Goal: Task Accomplishment & Management: Use online tool/utility

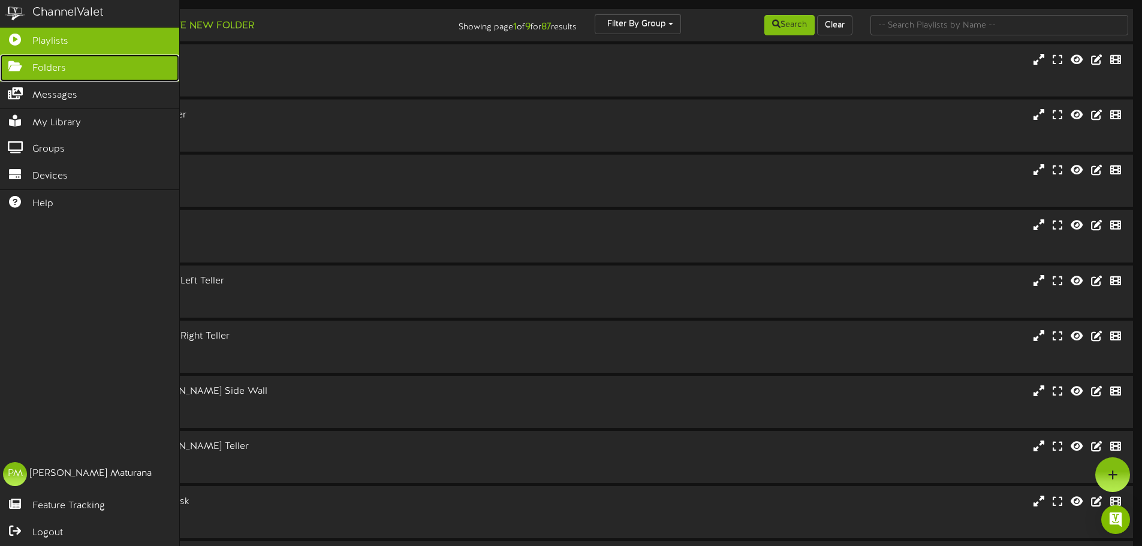
click at [41, 67] on span "Folders" at bounding box center [49, 69] width 34 height 14
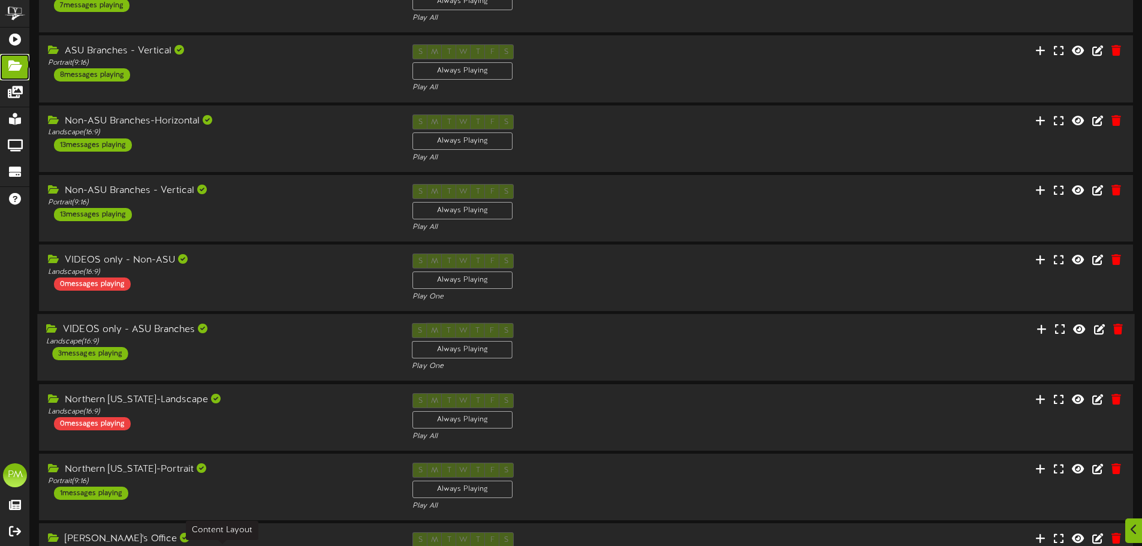
scroll to position [180, 0]
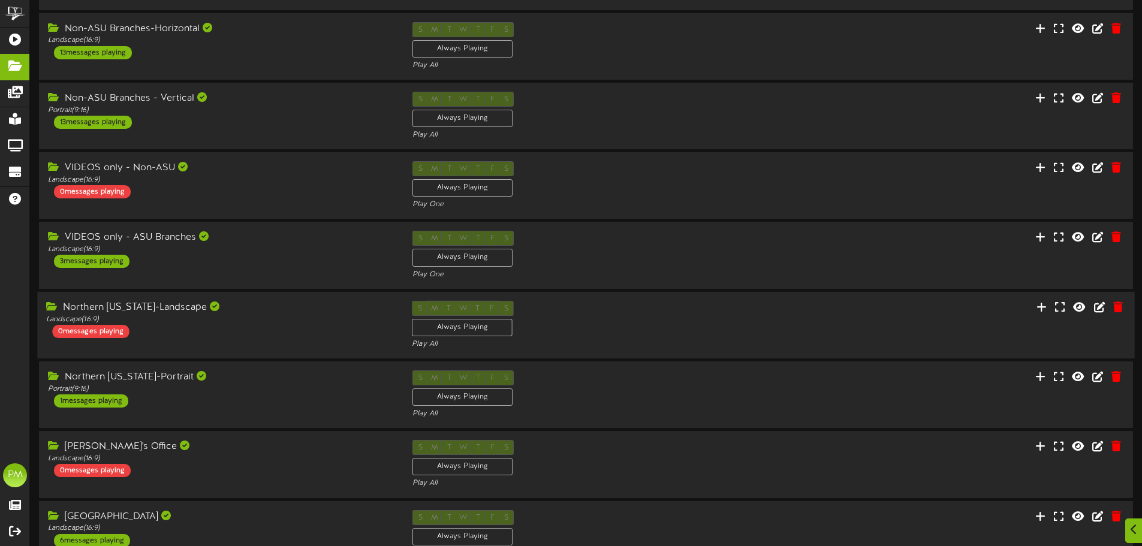
click at [285, 298] on div "Northern Arizona-Landscape Landscape ( 16:9 ) 0 messages playing S M T W T F S …" at bounding box center [585, 325] width 1097 height 67
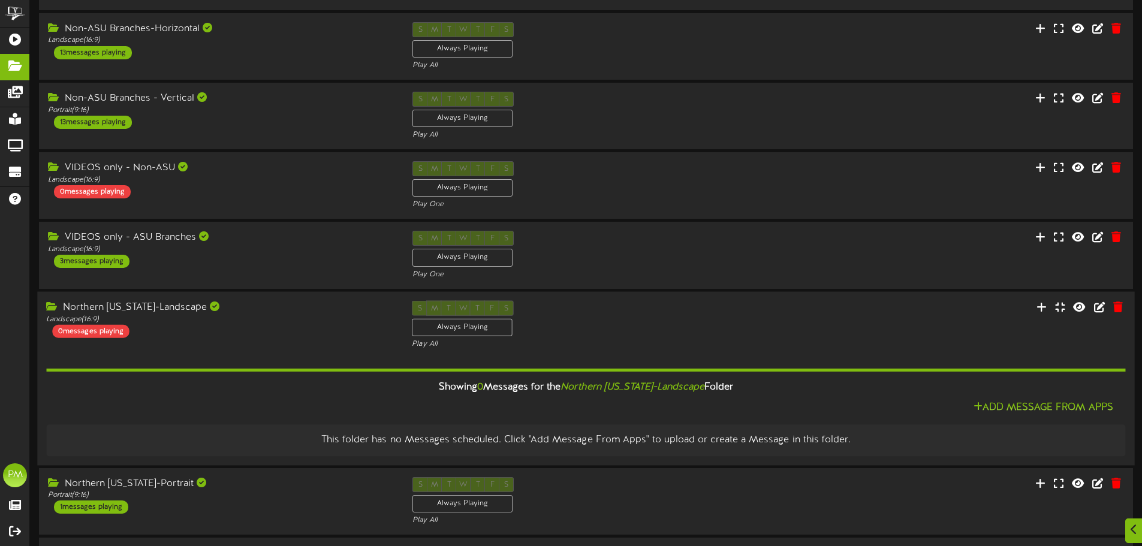
scroll to position [357, 0]
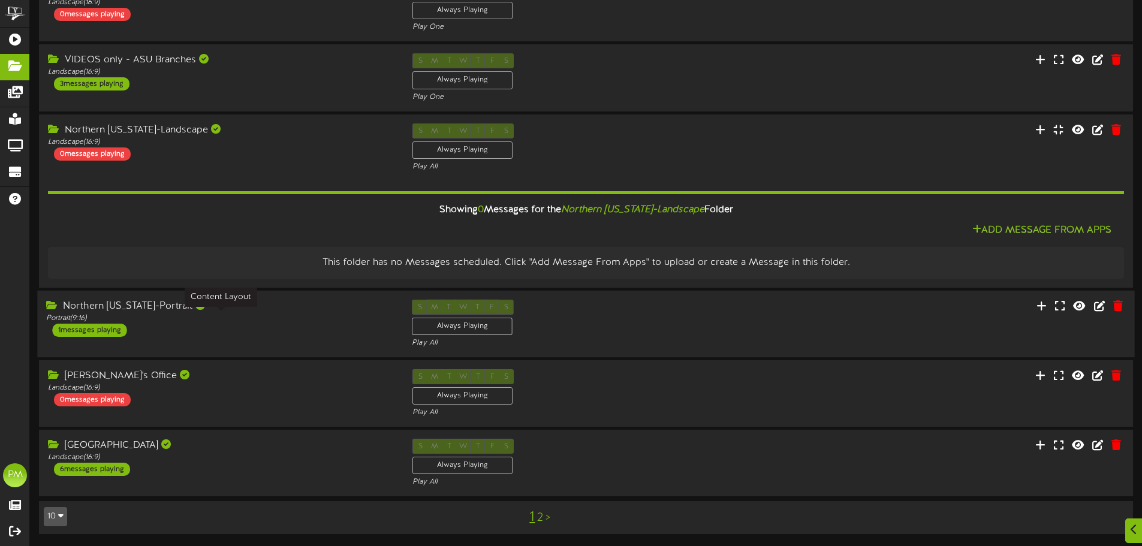
click at [351, 318] on div "Portrait ( 9:16 )" at bounding box center [220, 318] width 348 height 10
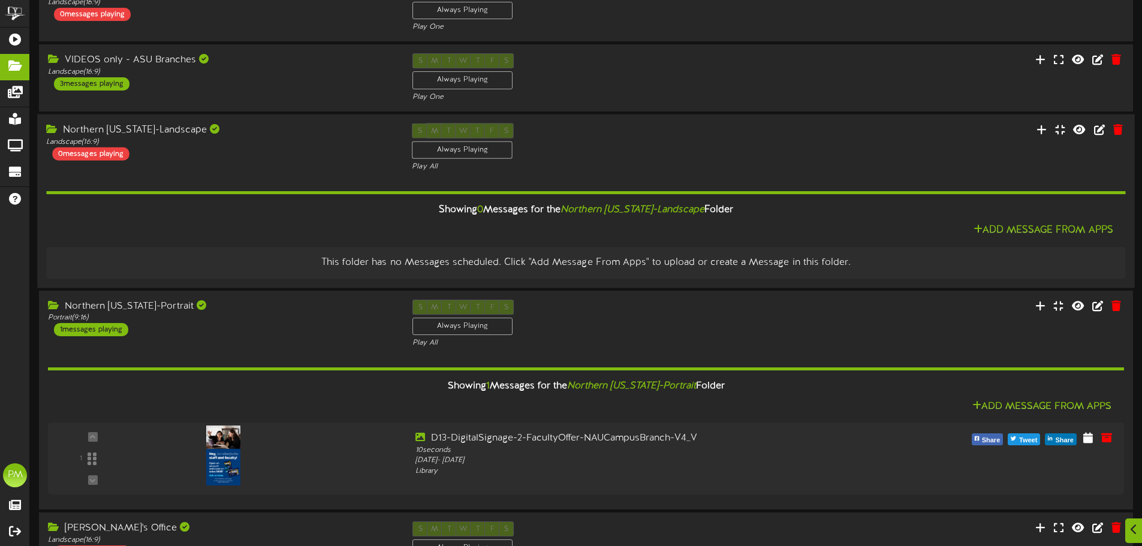
click at [289, 149] on div "Northern Arizona-Landscape Landscape ( 16:9 ) 0 messages playing" at bounding box center [220, 141] width 366 height 37
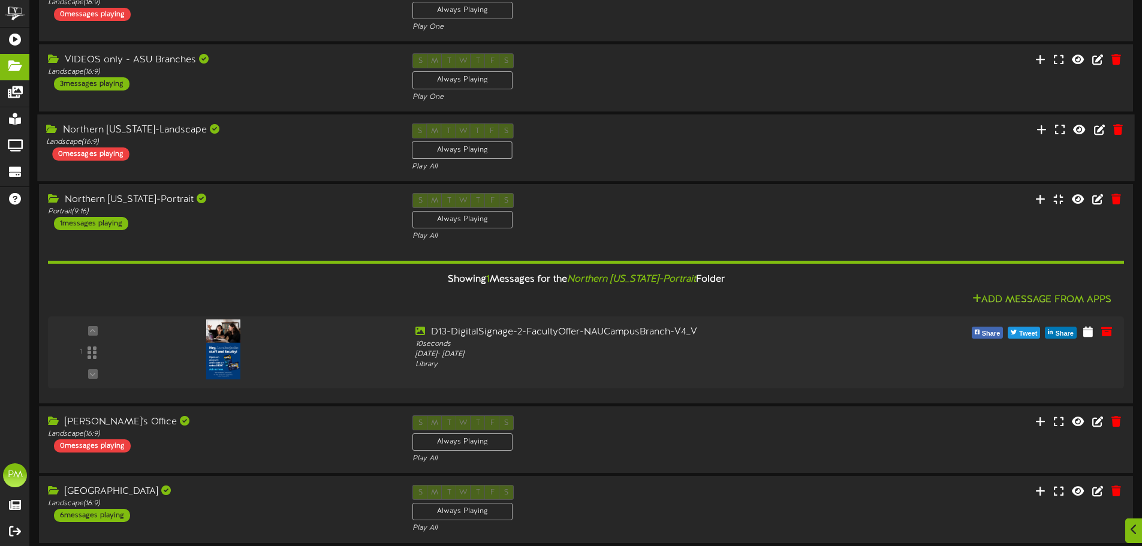
click at [289, 149] on div "Northern Arizona-Landscape Landscape ( 16:9 ) 0 messages playing" at bounding box center [220, 141] width 366 height 37
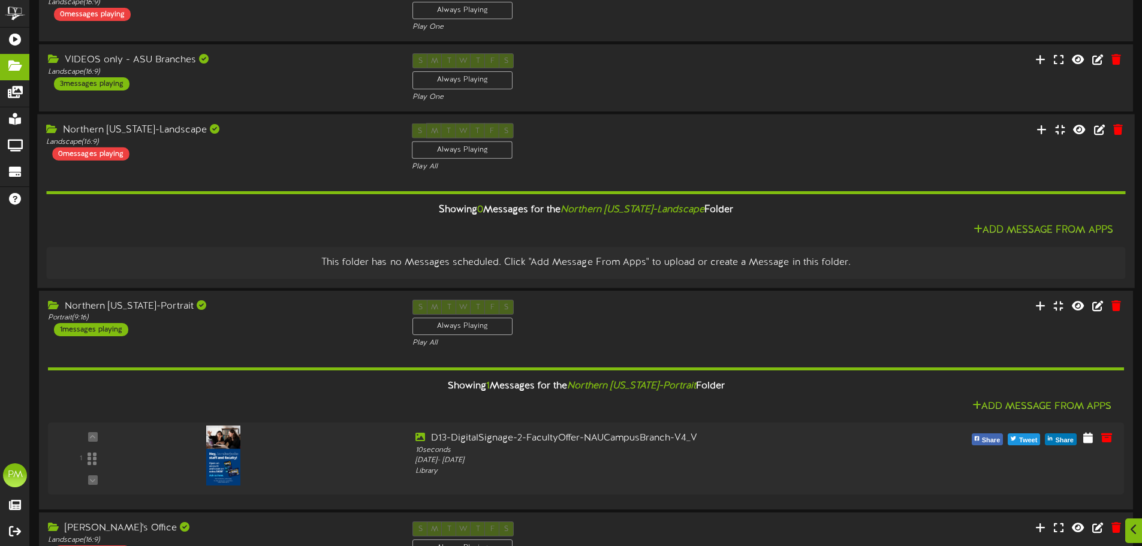
click at [312, 137] on div "Landscape ( 16:9 )" at bounding box center [220, 142] width 348 height 10
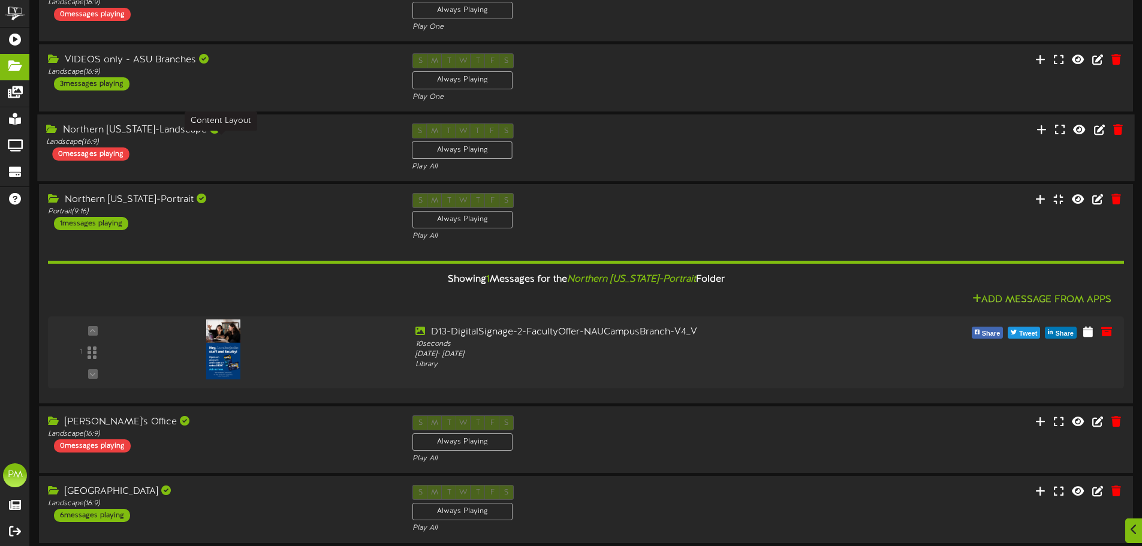
click at [312, 137] on div "Landscape ( 16:9 )" at bounding box center [220, 142] width 348 height 10
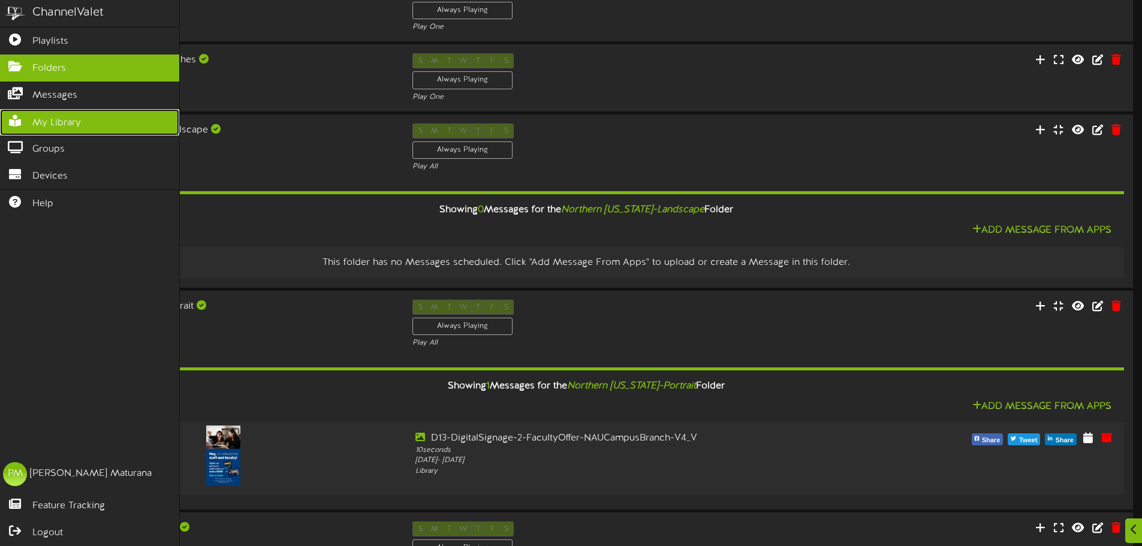
click at [42, 110] on link "My Library" at bounding box center [89, 122] width 179 height 27
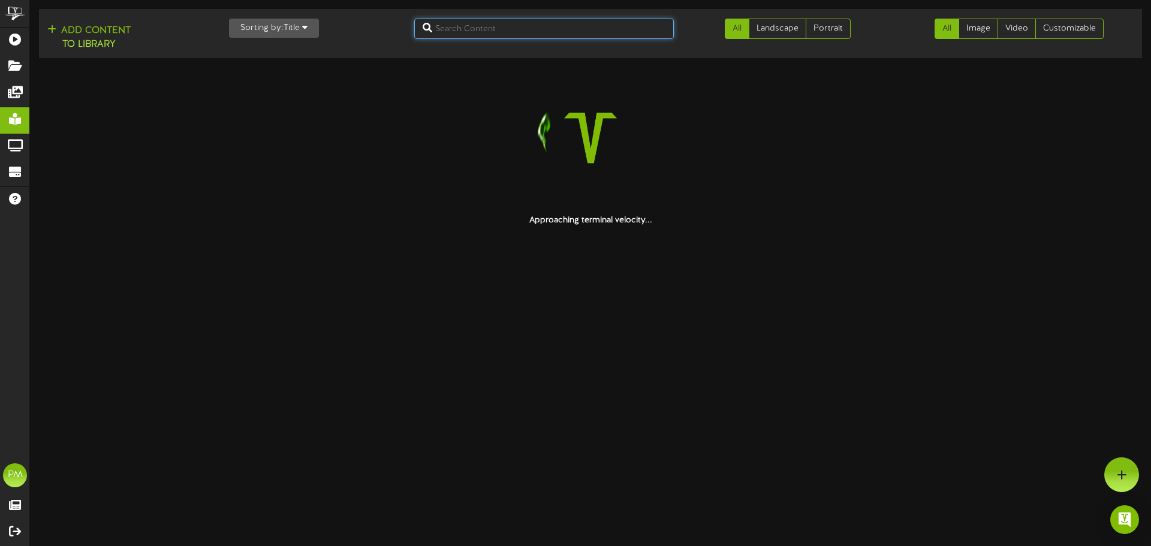
click at [494, 19] on input "text" at bounding box center [544, 29] width 260 height 20
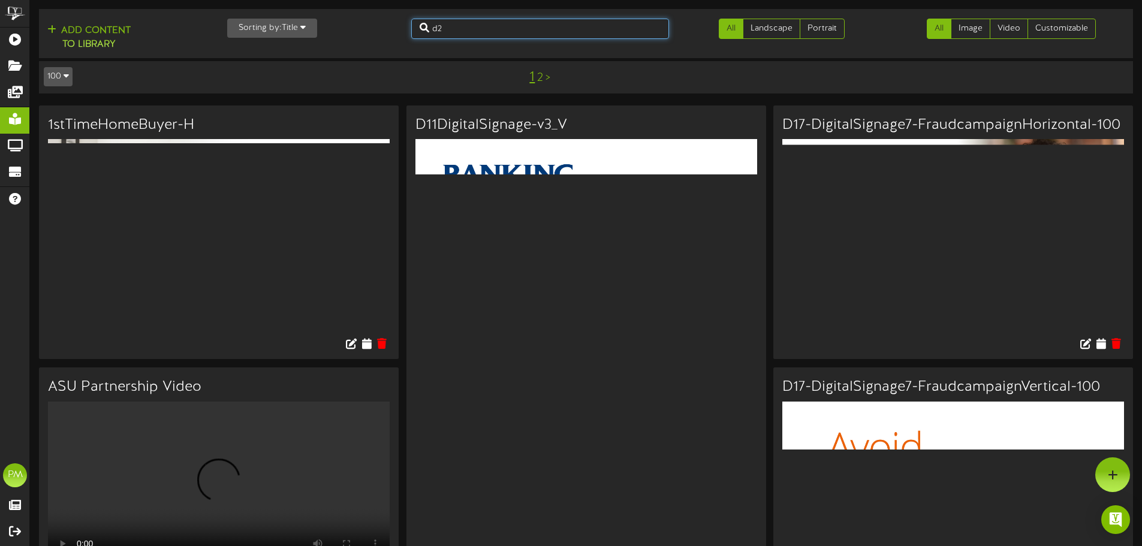
type input "d2"
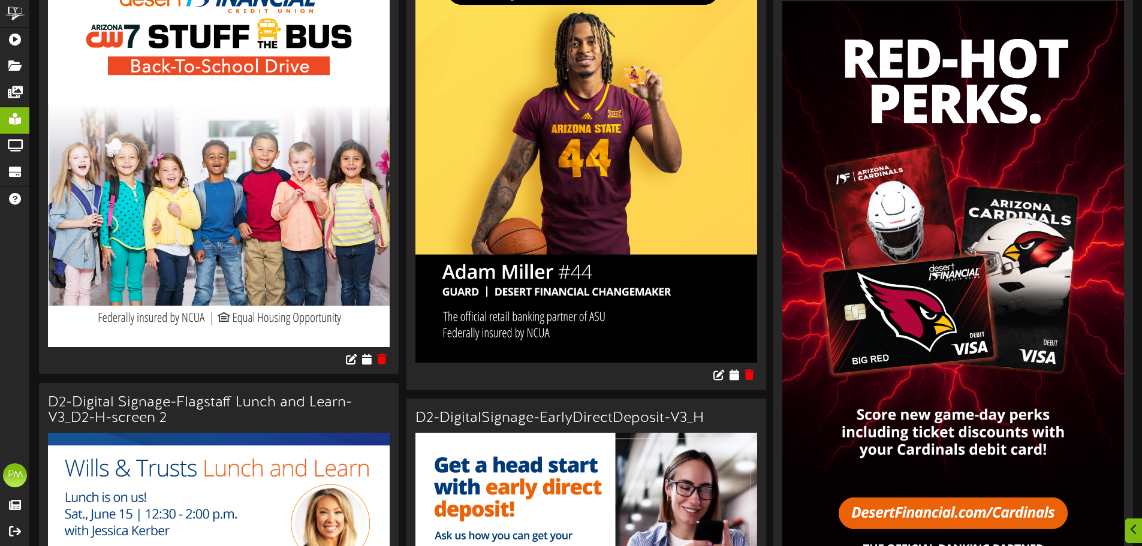
scroll to position [1438, 0]
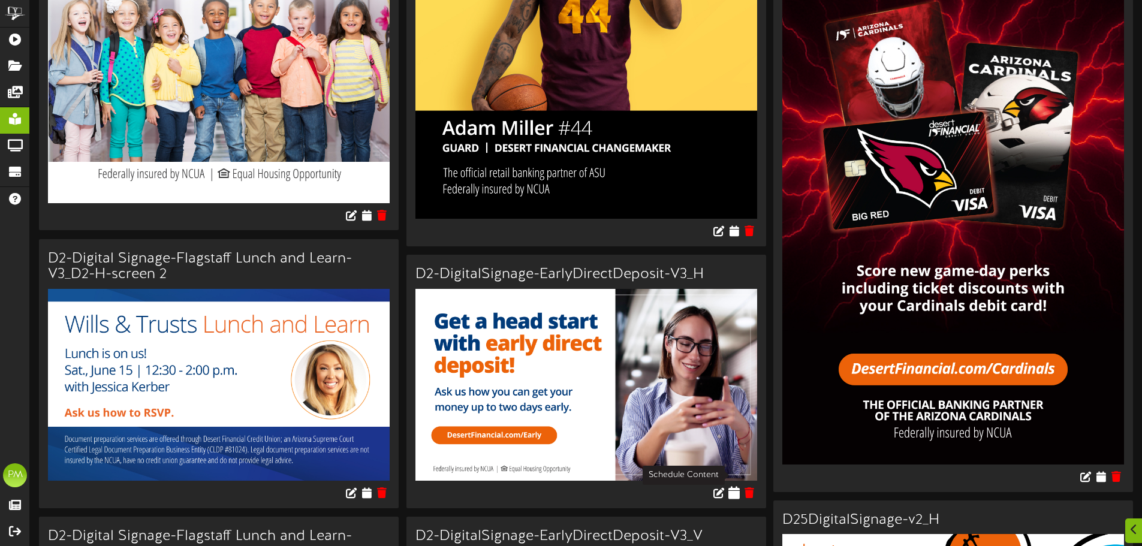
click at [729, 486] on icon at bounding box center [733, 492] width 11 height 13
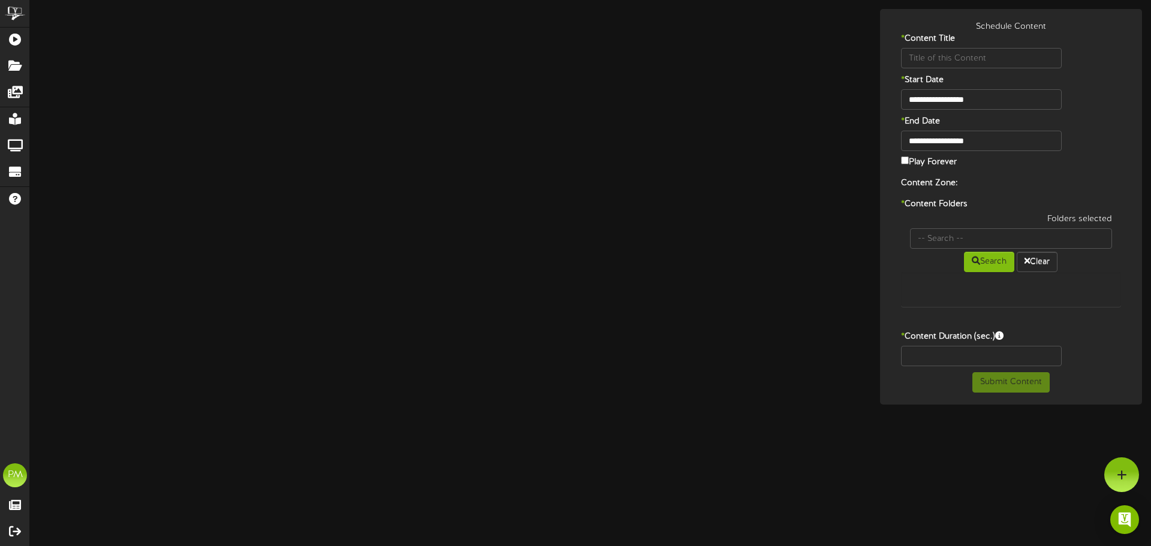
type input "D2-DigitalSignage-EarlyDirectDeposit-V3_H"
type input "8"
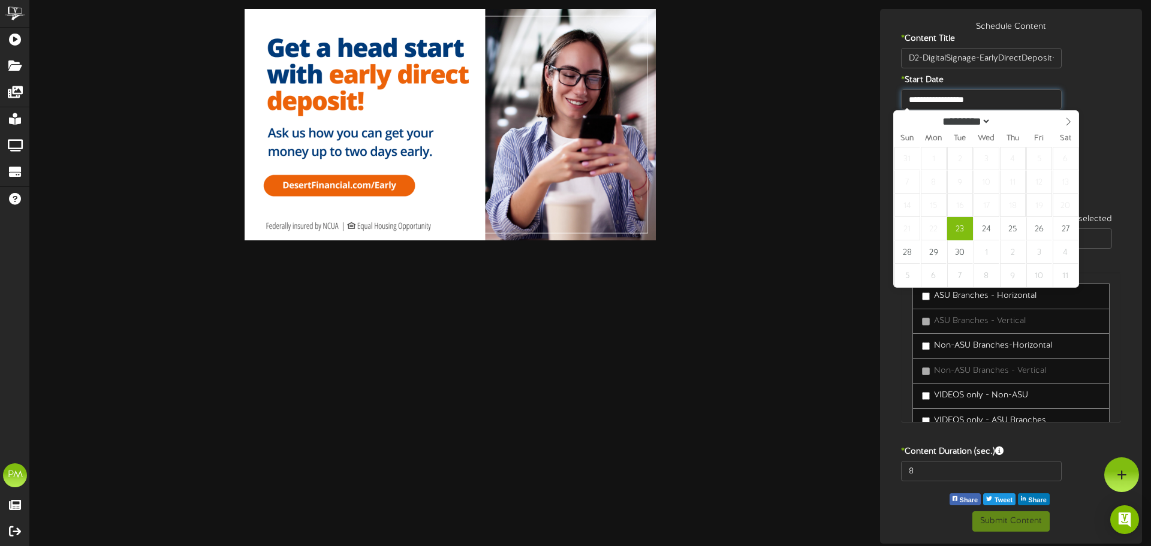
click at [973, 97] on input "**********" at bounding box center [981, 99] width 161 height 20
click at [1111, 81] on div "* Start Date" at bounding box center [1011, 81] width 256 height 15
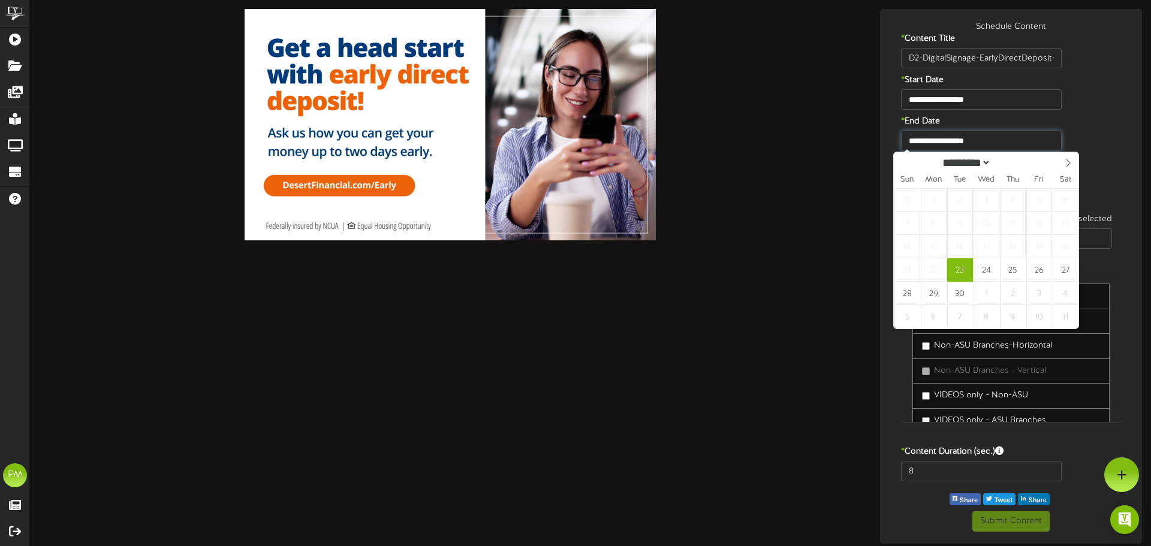
click at [968, 141] on input "**********" at bounding box center [981, 141] width 161 height 20
type input "**********"
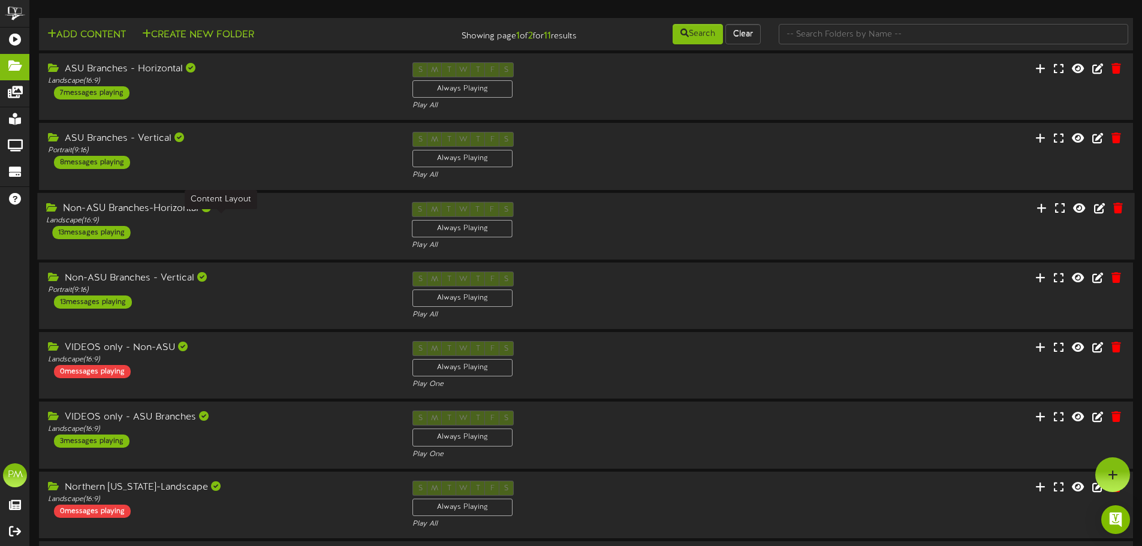
click at [264, 219] on div "Landscape ( 16:9 )" at bounding box center [220, 220] width 348 height 10
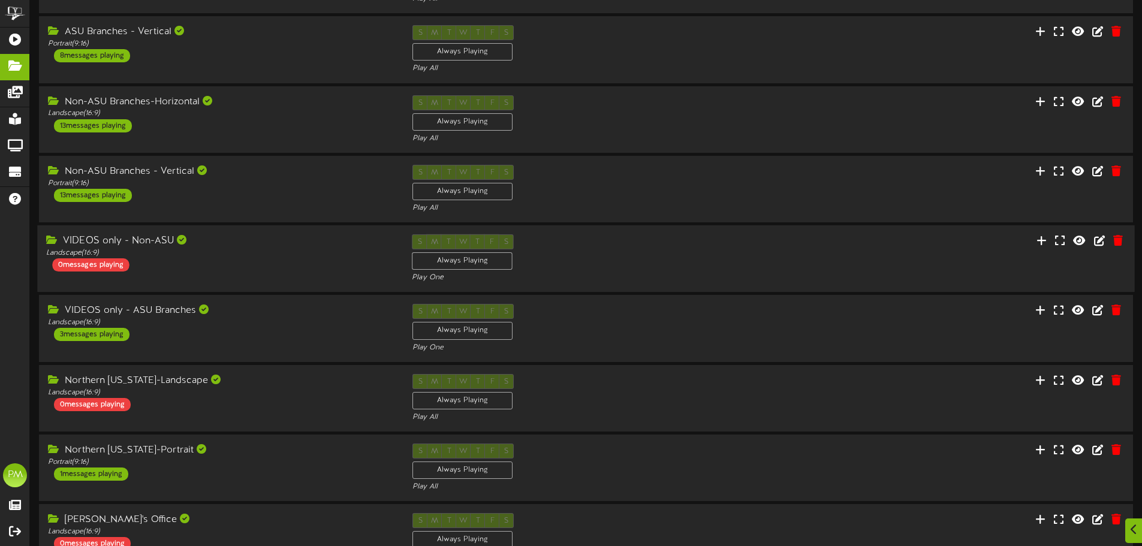
scroll to position [240, 0]
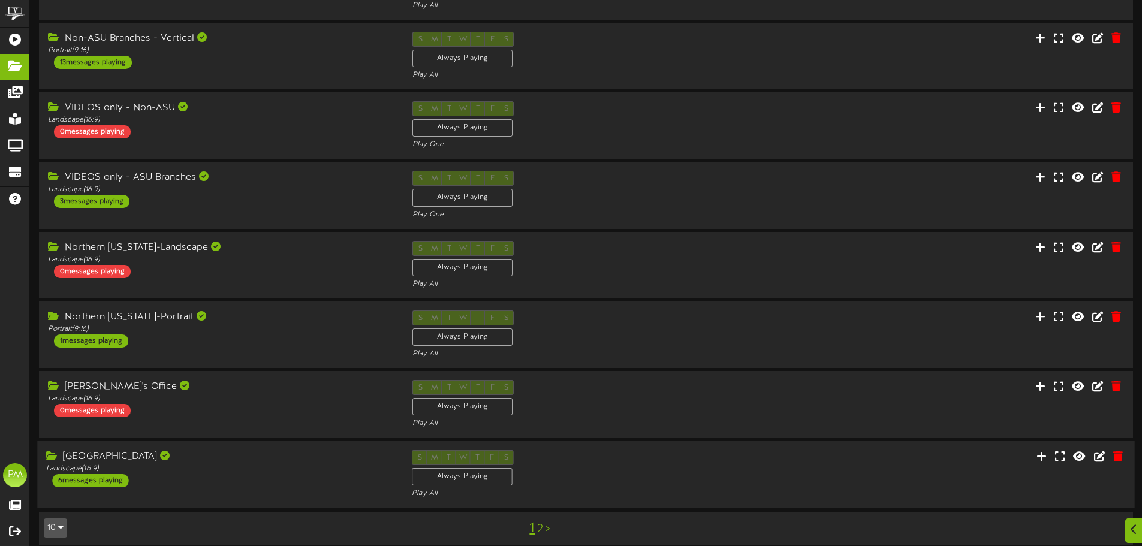
click at [268, 464] on div "Landscape ( 16:9 )" at bounding box center [220, 468] width 348 height 10
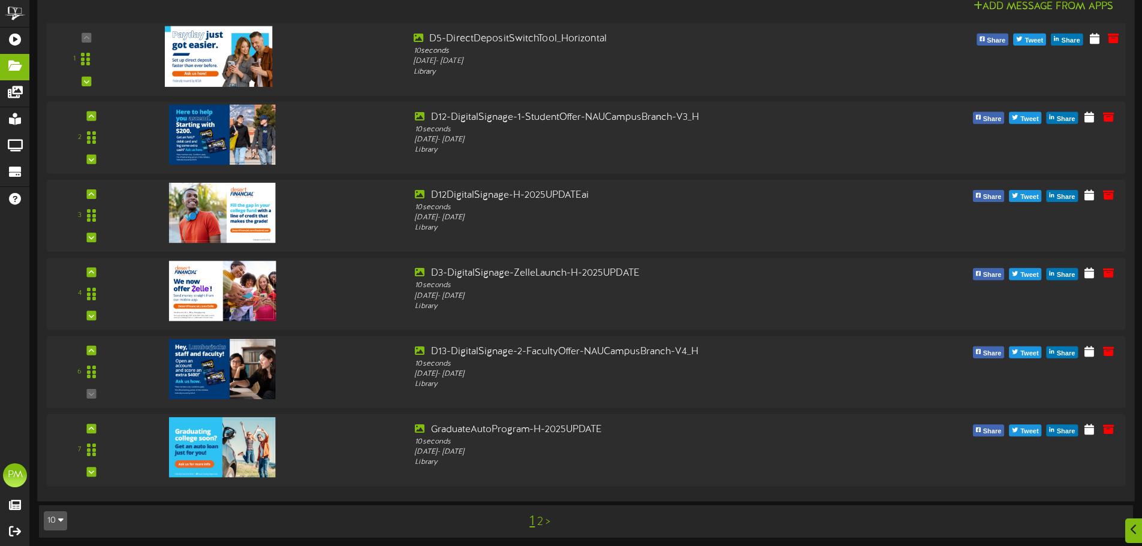
scroll to position [793, 0]
